Goal: Navigation & Orientation: Find specific page/section

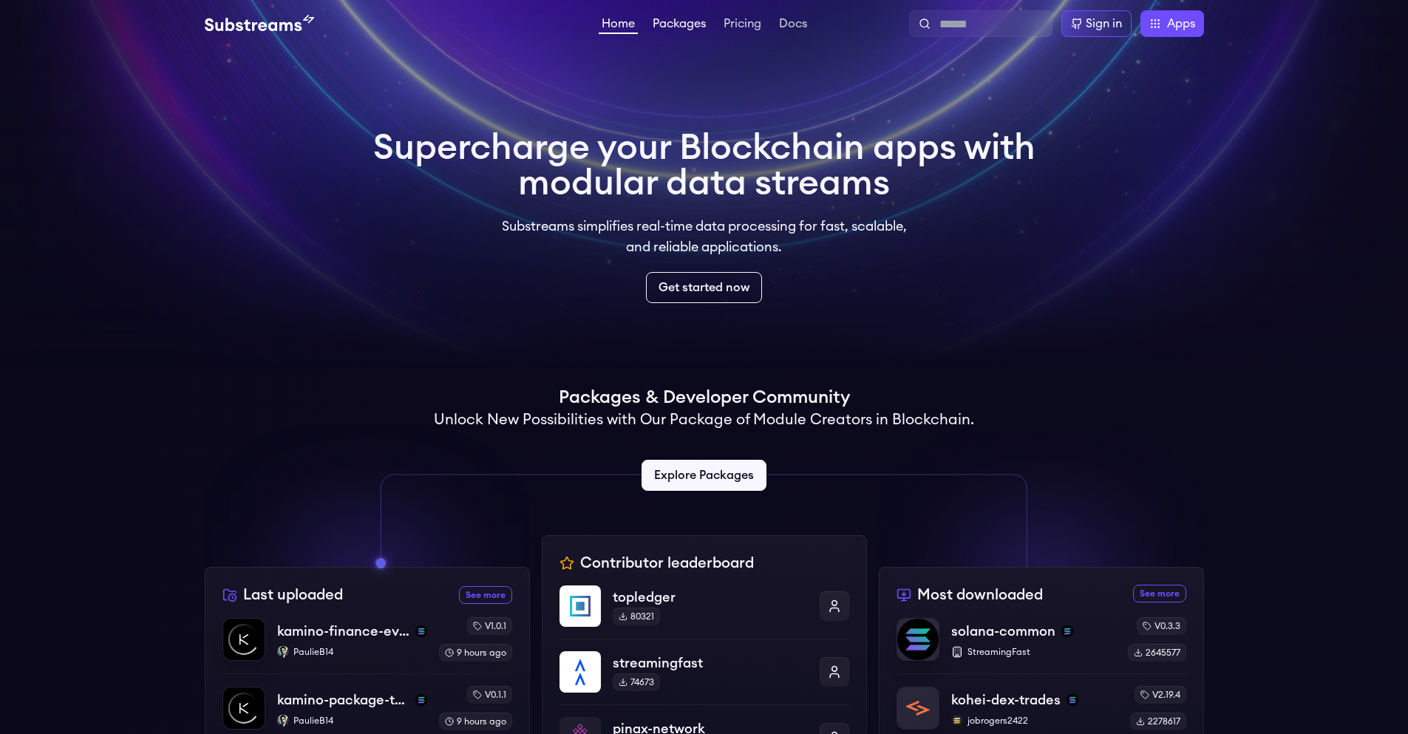
click at [666, 25] on link "Packages" at bounding box center [679, 25] width 59 height 15
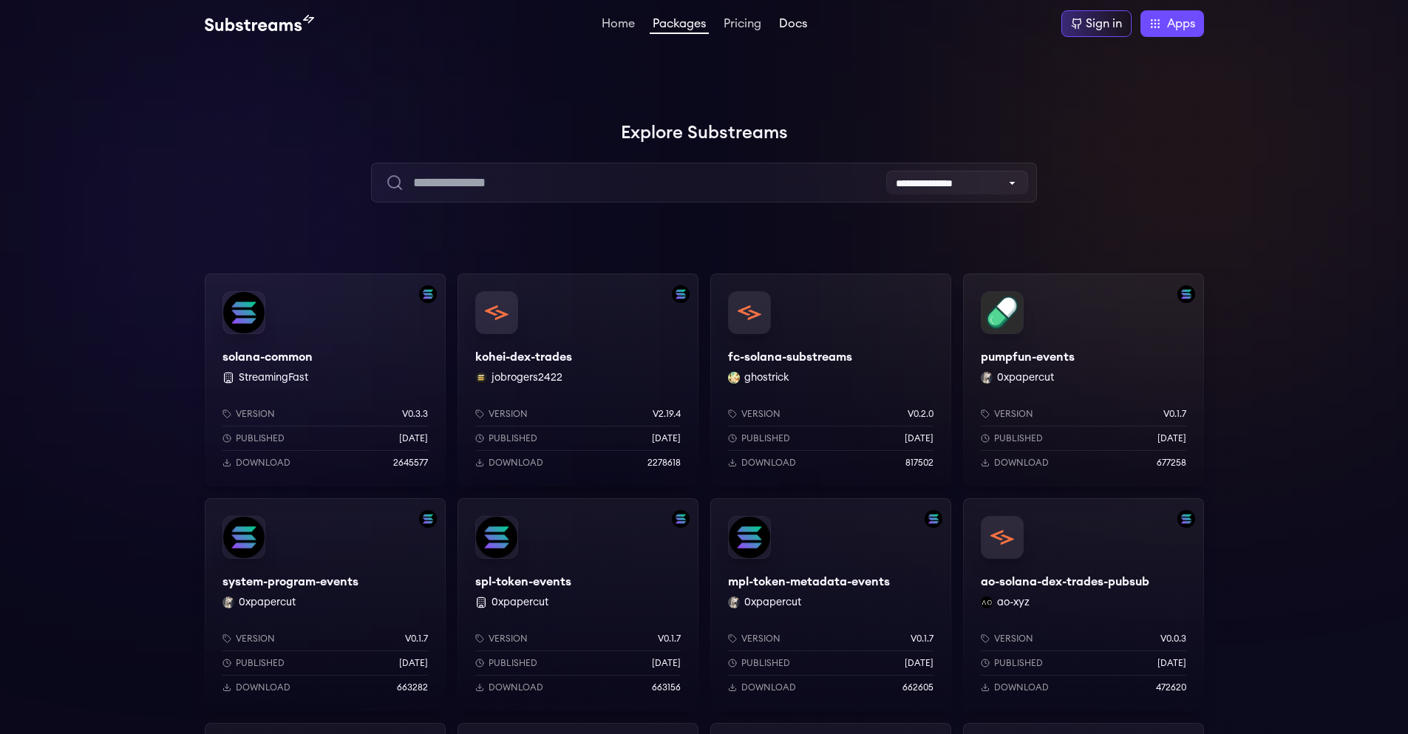
click at [795, 32] on link "Docs" at bounding box center [793, 25] width 34 height 15
